Goal: Task Accomplishment & Management: Use online tool/utility

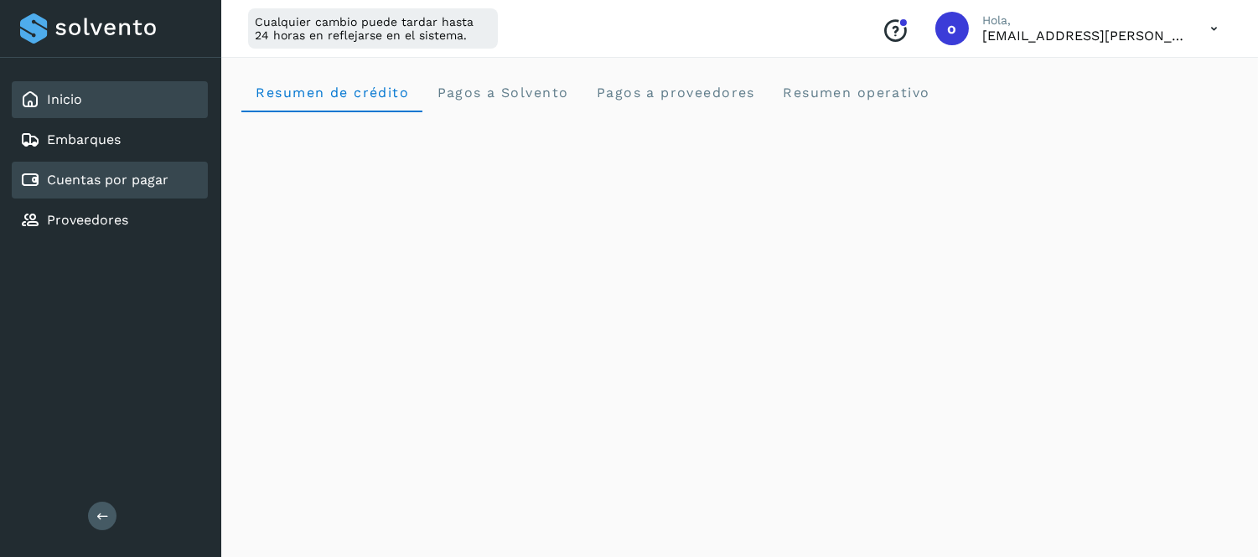
click at [169, 162] on div "Cuentas por pagar" at bounding box center [110, 180] width 196 height 37
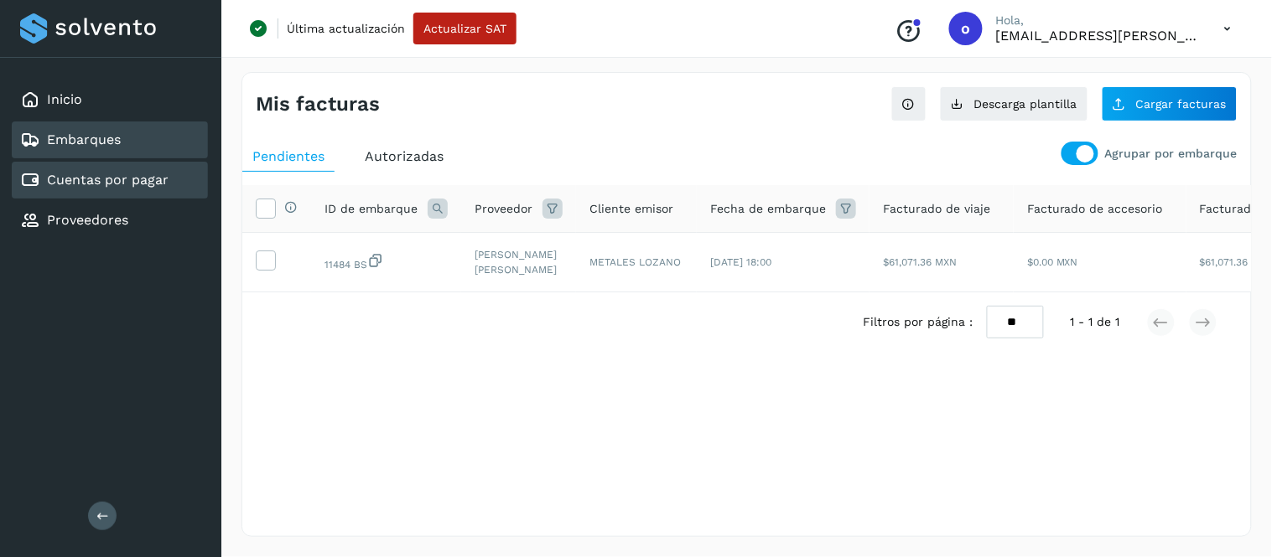
click at [171, 134] on div "Embarques" at bounding box center [110, 140] width 196 height 37
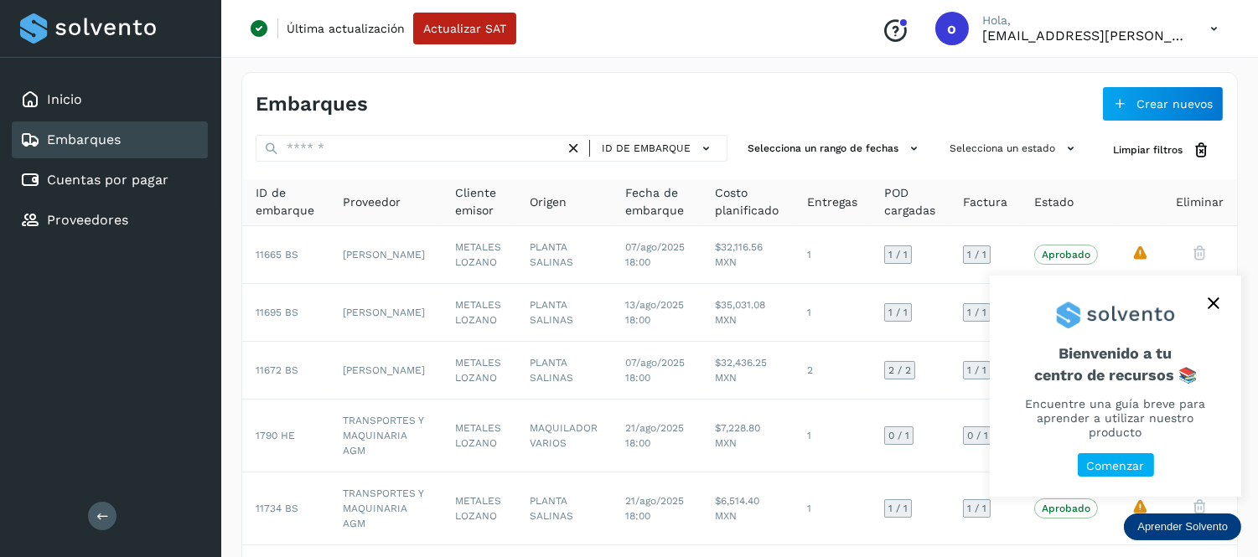
click at [1214, 309] on icon "close," at bounding box center [1213, 303] width 11 height 11
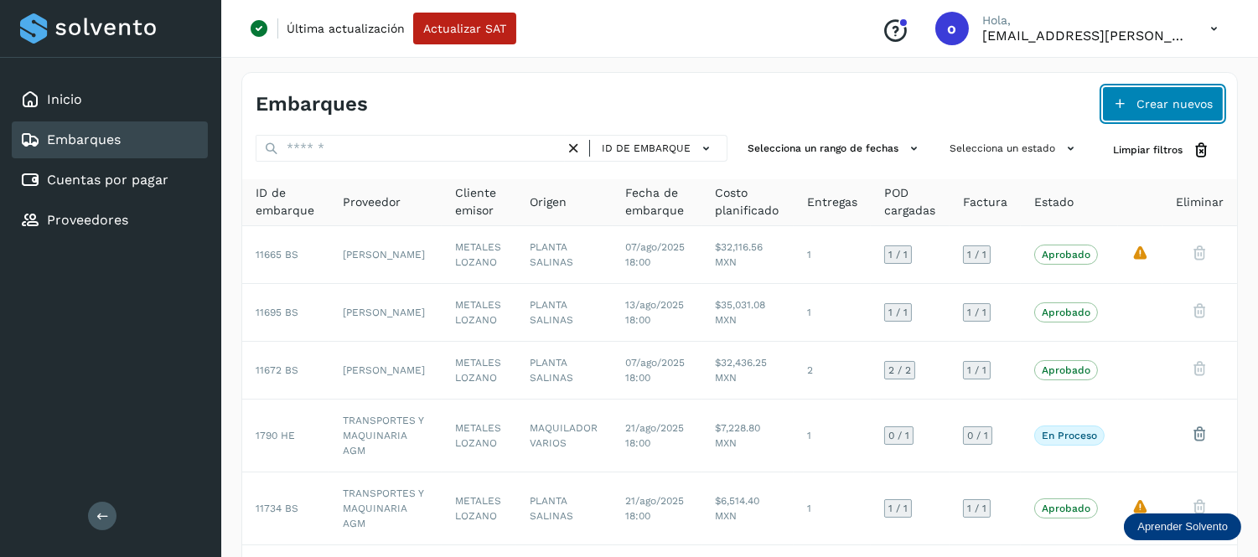
click at [1140, 103] on span "Crear nuevos" at bounding box center [1175, 104] width 76 height 12
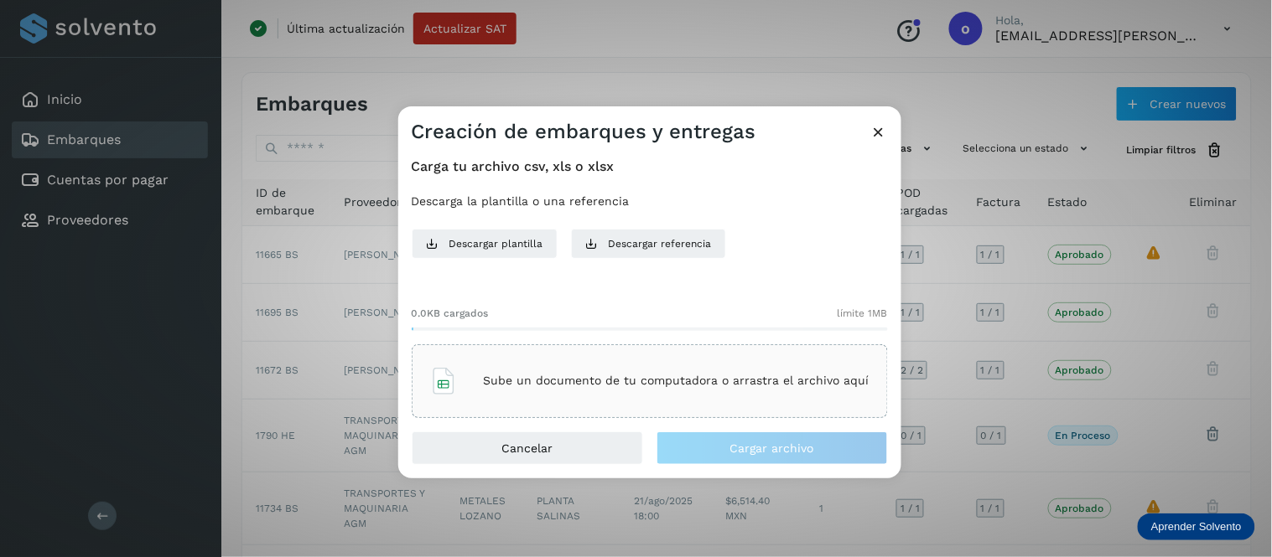
click at [788, 367] on div "Sube un documento de tu computadora o arrastra el archivo aquí" at bounding box center [649, 381] width 439 height 45
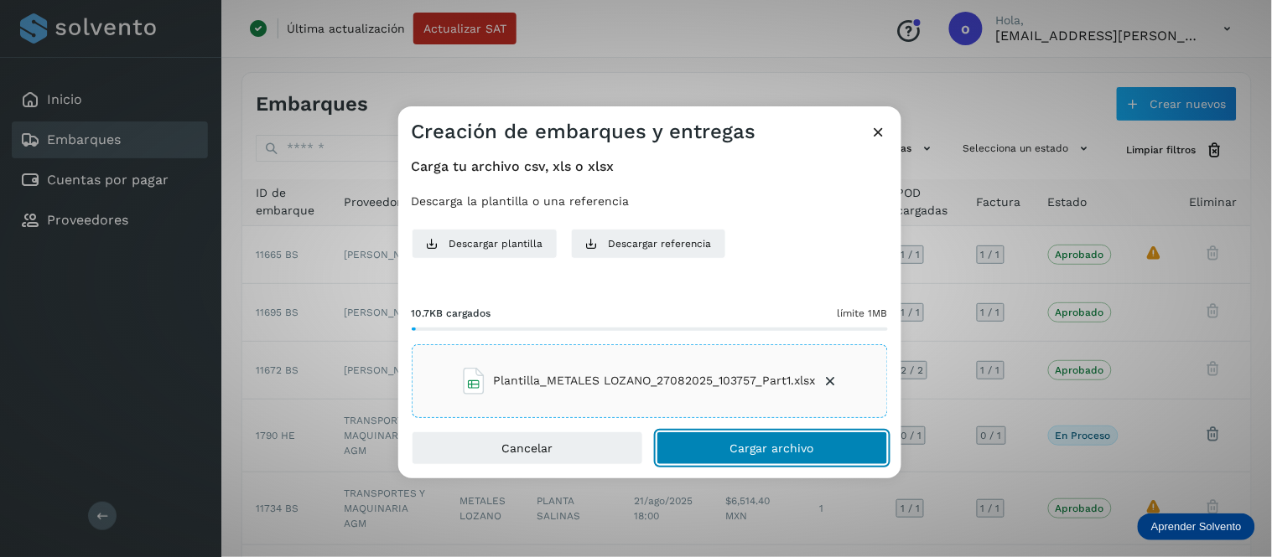
click at [756, 463] on button "Cargar archivo" at bounding box center [771, 449] width 231 height 34
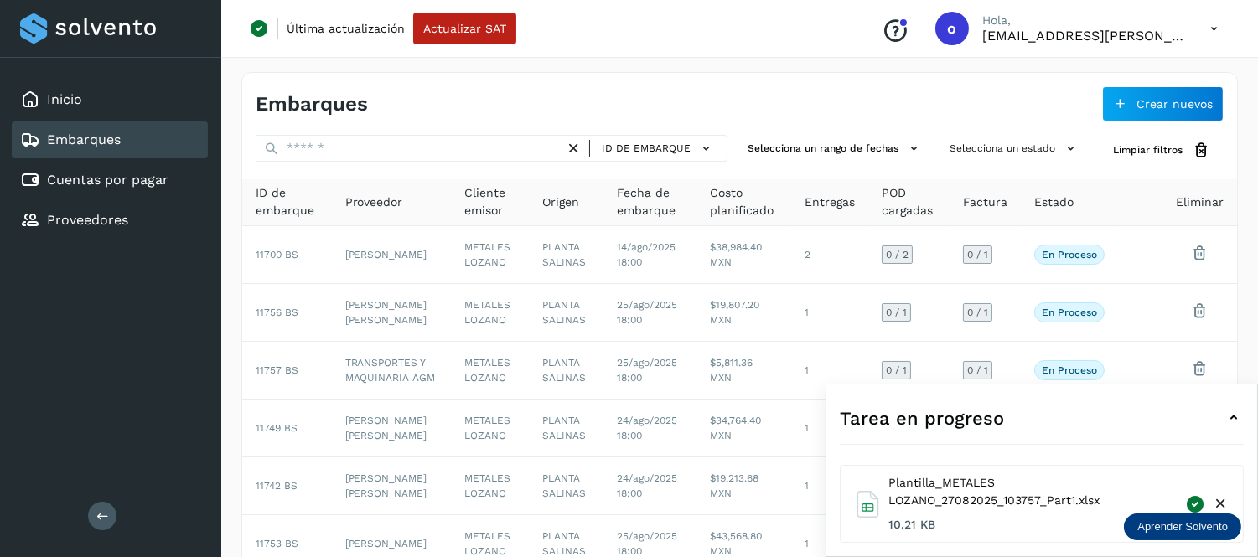
click at [1222, 426] on div "Tarea en progreso" at bounding box center [1042, 418] width 404 height 40
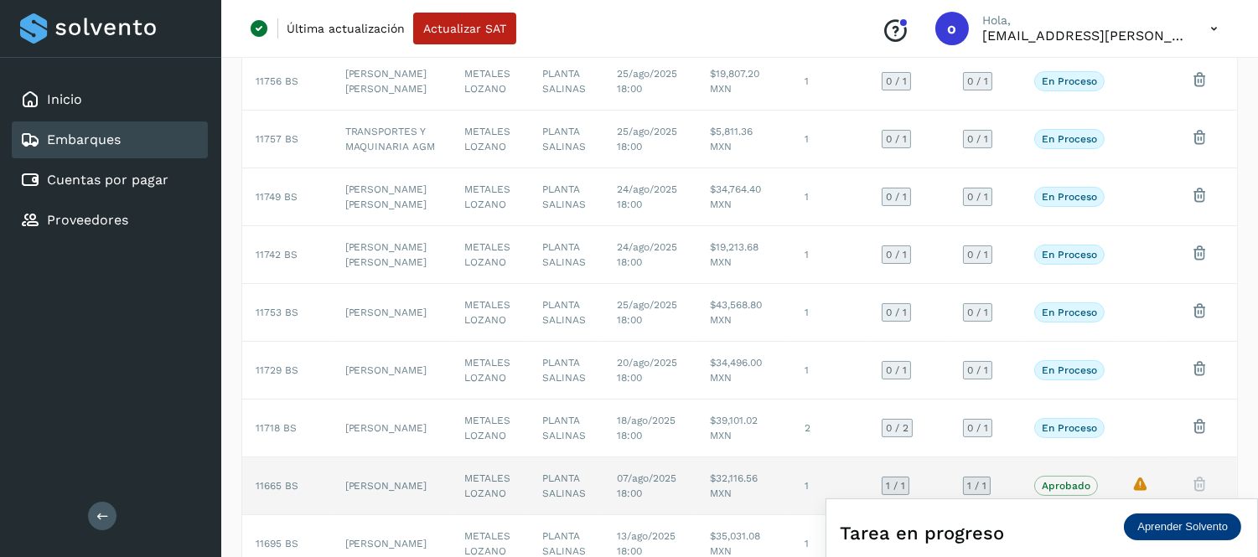
scroll to position [433, 0]
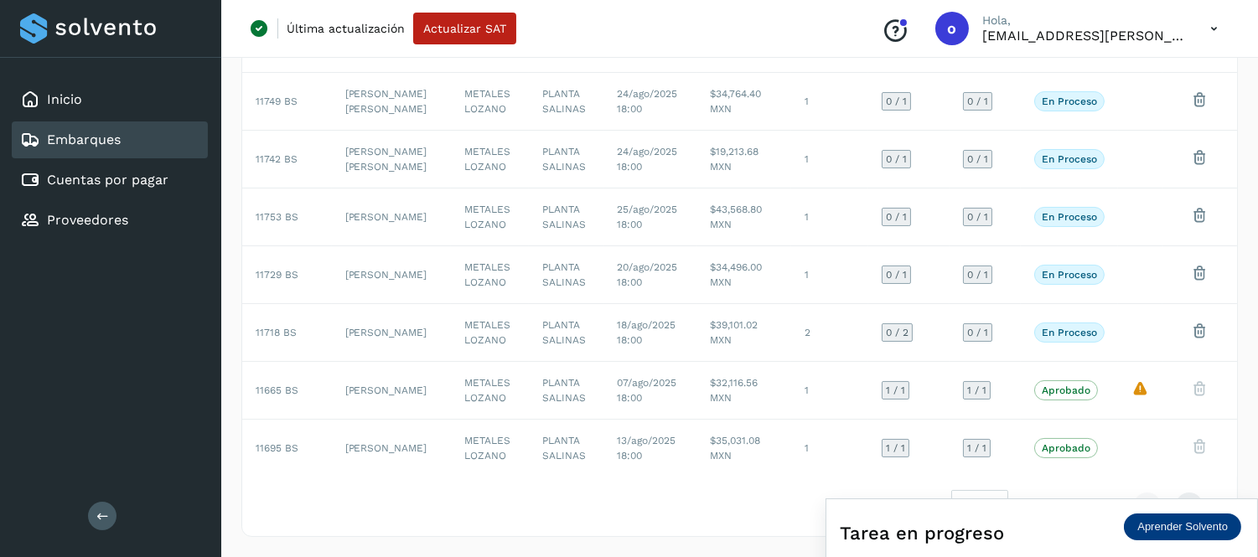
click at [1214, 22] on icon at bounding box center [1214, 29] width 34 height 34
click at [1095, 103] on div "Cerrar sesión" at bounding box center [1131, 108] width 200 height 32
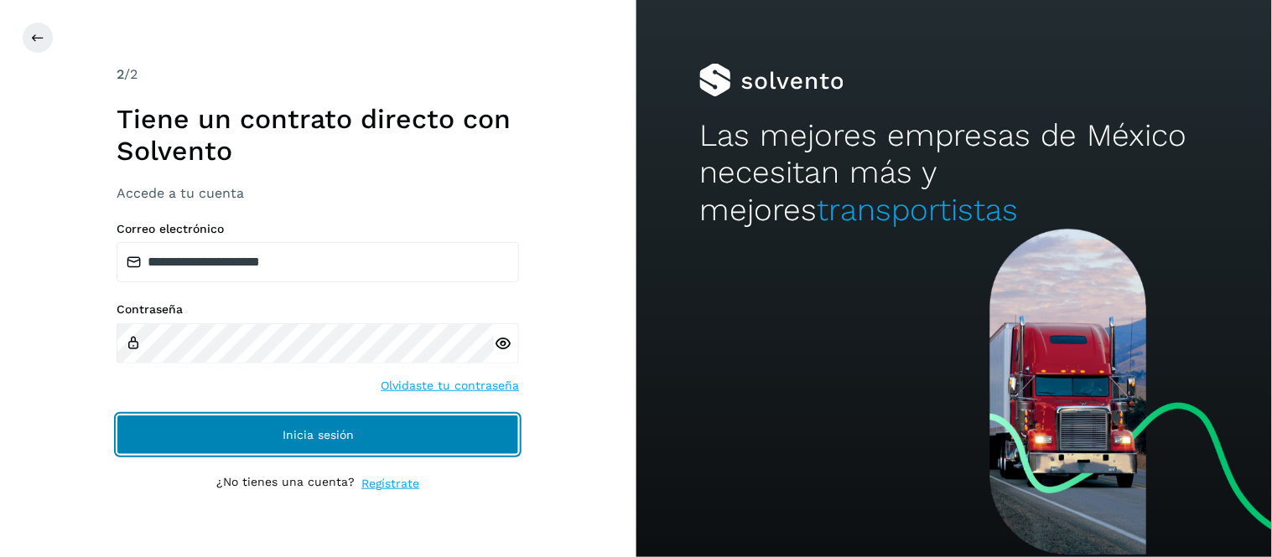
click at [411, 417] on button "Inicia sesión" at bounding box center [318, 435] width 402 height 40
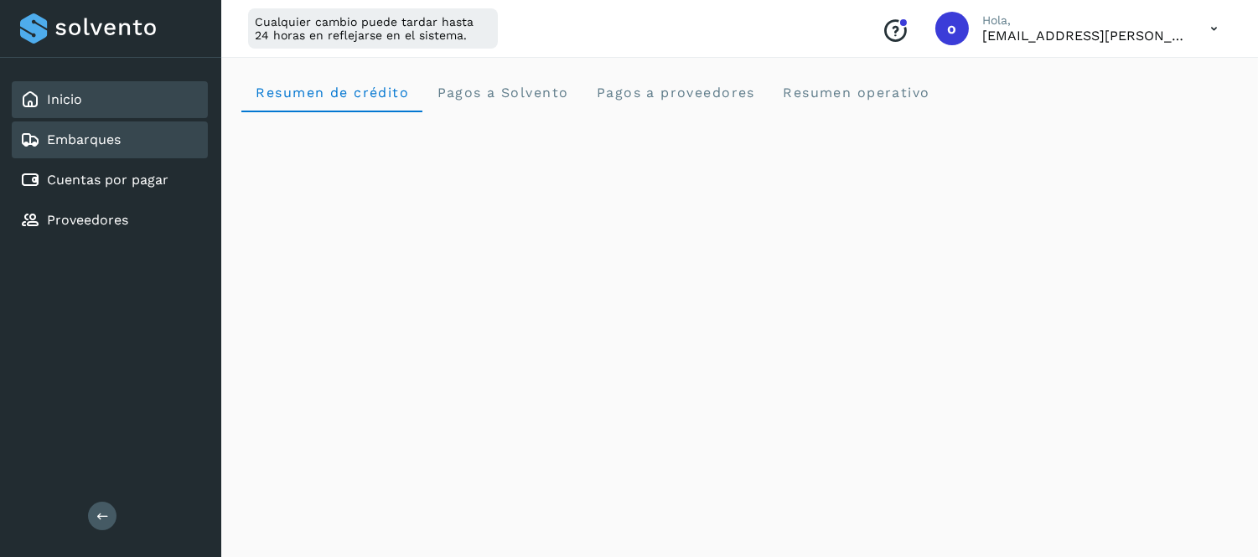
click at [174, 143] on div "Embarques" at bounding box center [110, 140] width 196 height 37
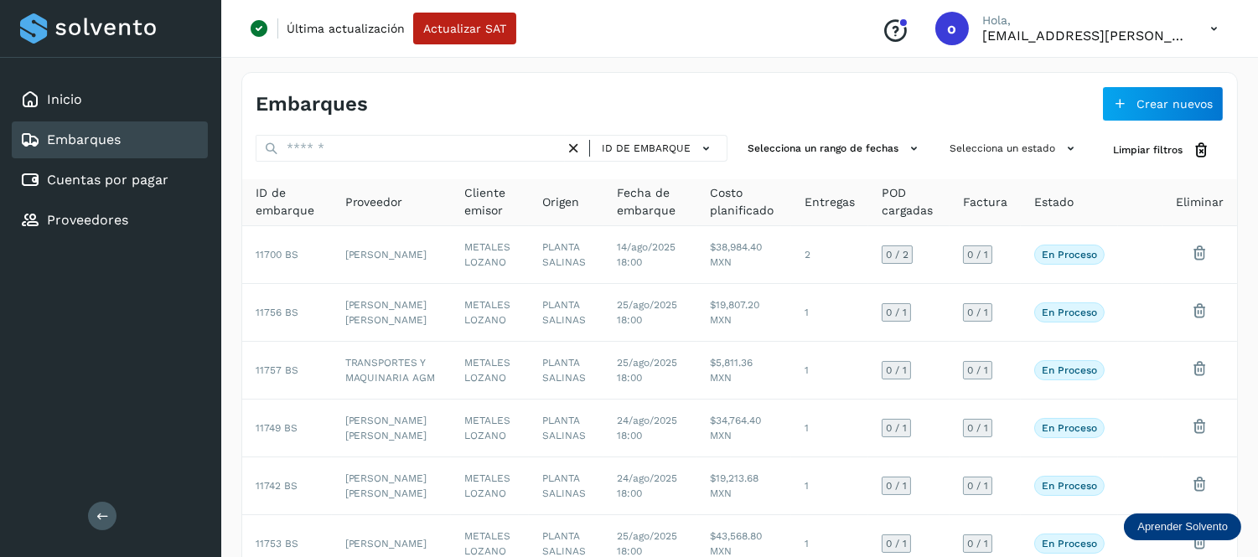
click at [1207, 25] on icon at bounding box center [1214, 29] width 34 height 34
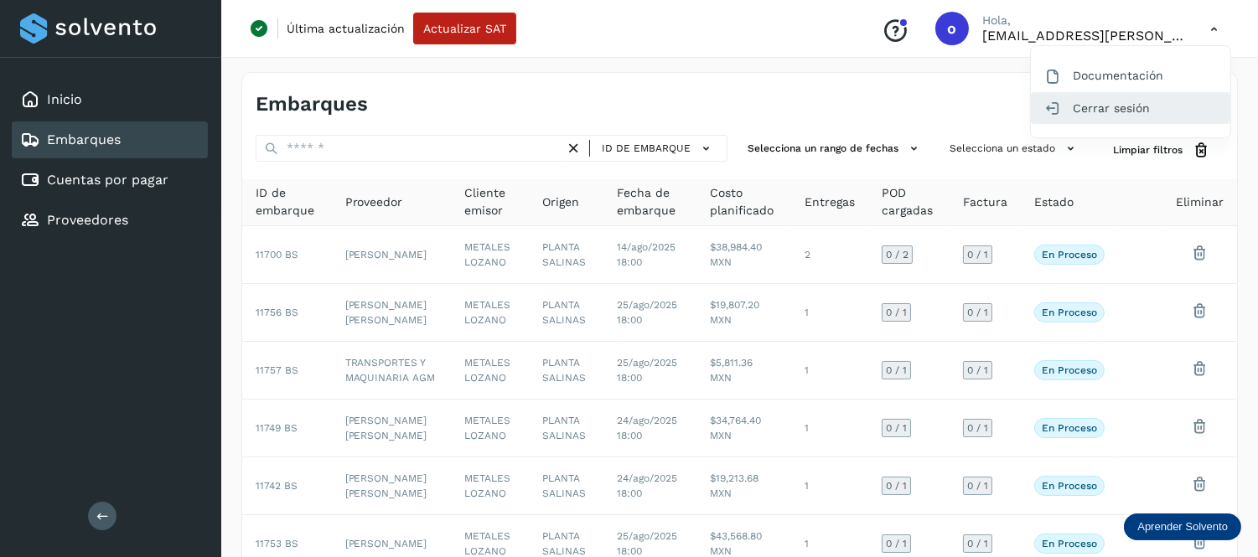
click at [1080, 102] on div "Cerrar sesión" at bounding box center [1131, 108] width 200 height 32
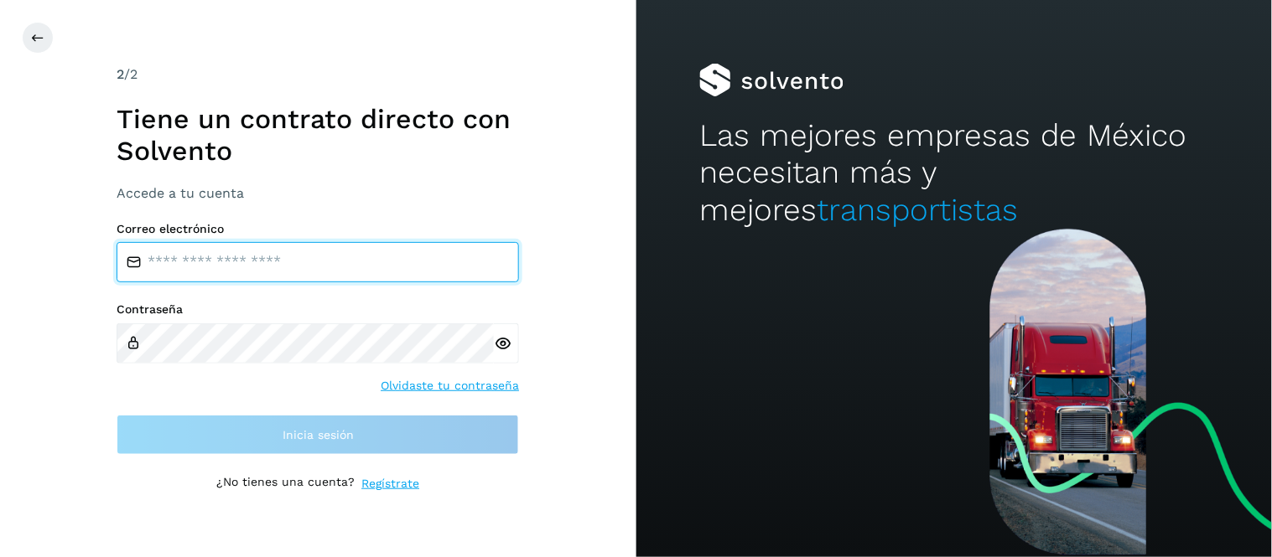
type input "**********"
